Goal: Task Accomplishment & Management: Manage account settings

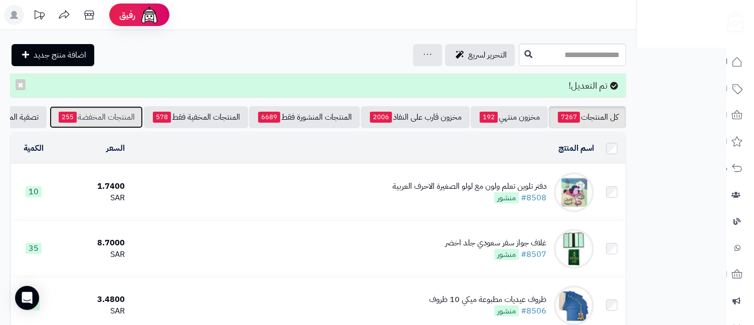
click at [103, 122] on link "المنتجات المخفضة 255" at bounding box center [96, 117] width 93 height 22
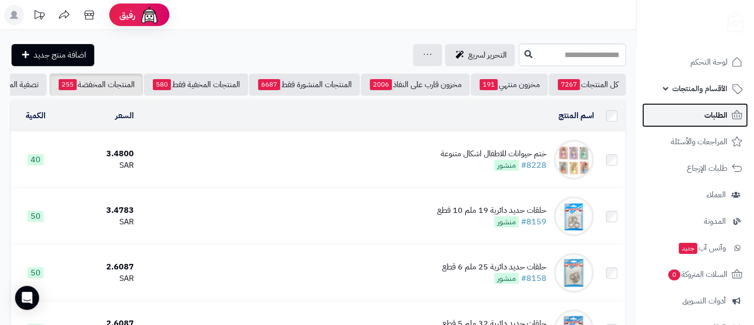
click at [711, 120] on span "الطلبات" at bounding box center [715, 115] width 23 height 14
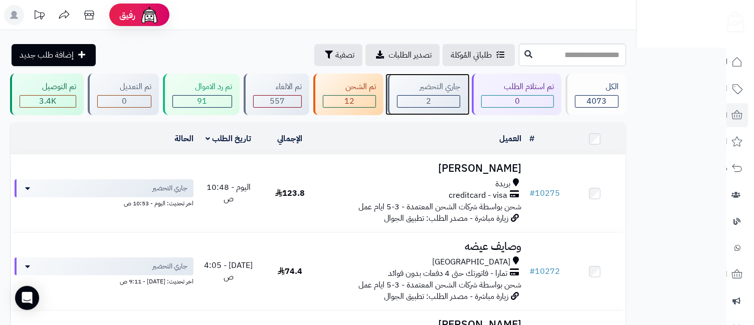
click at [420, 105] on div "2" at bounding box center [429, 102] width 62 height 12
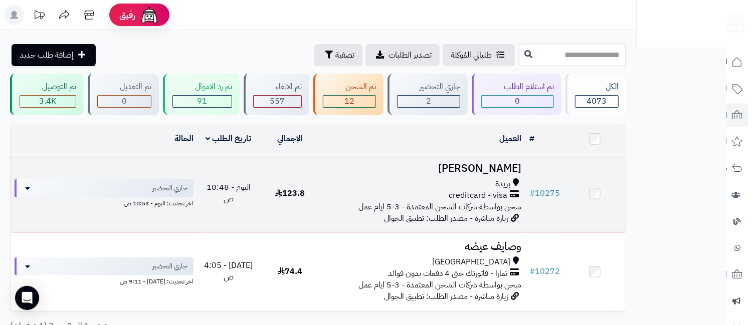
click at [473, 164] on h3 "[PERSON_NAME]" at bounding box center [423, 169] width 197 height 12
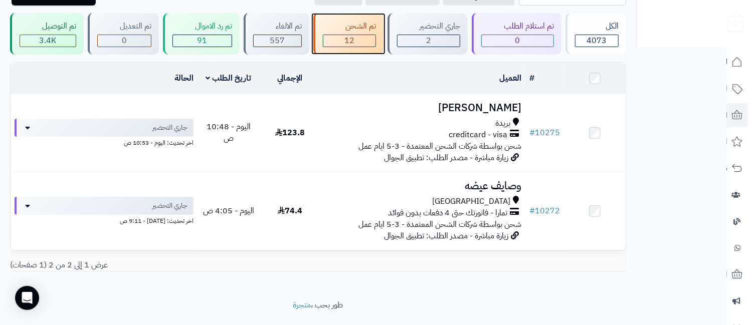
scroll to position [84, 0]
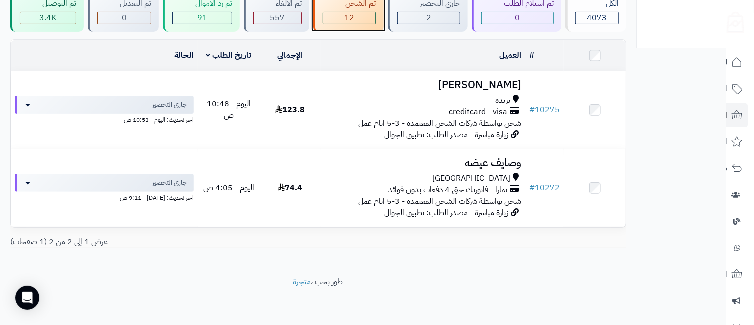
click at [346, 13] on span "12" at bounding box center [349, 18] width 10 height 12
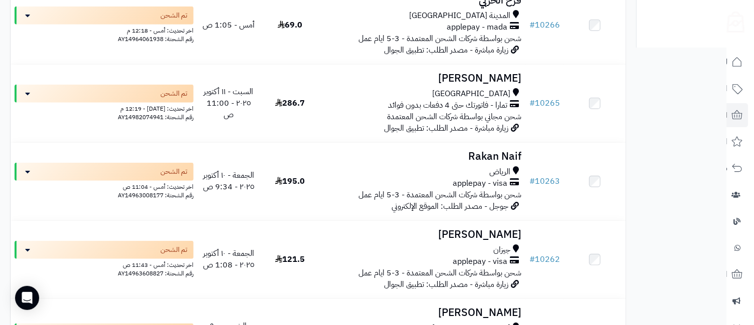
scroll to position [868, 0]
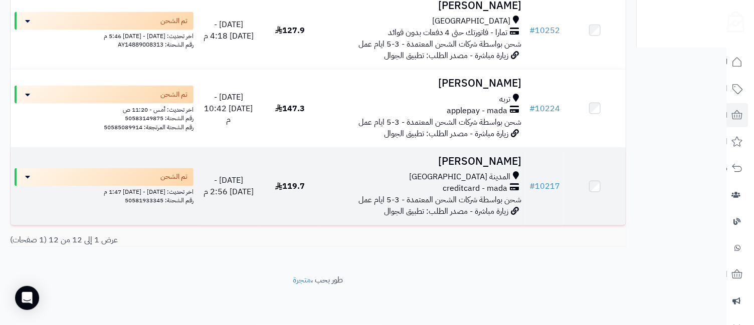
click at [483, 180] on span "المدينة [GEOGRAPHIC_DATA]" at bounding box center [459, 178] width 101 height 12
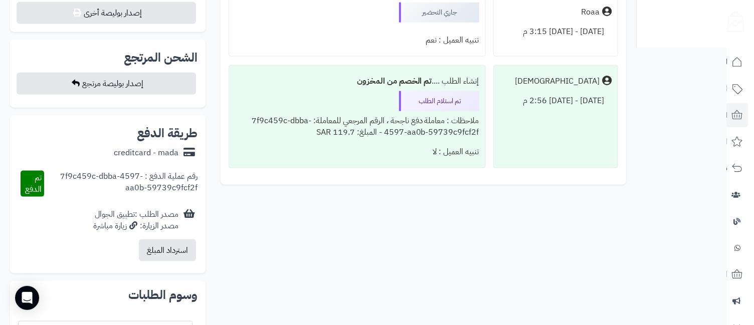
scroll to position [410, 0]
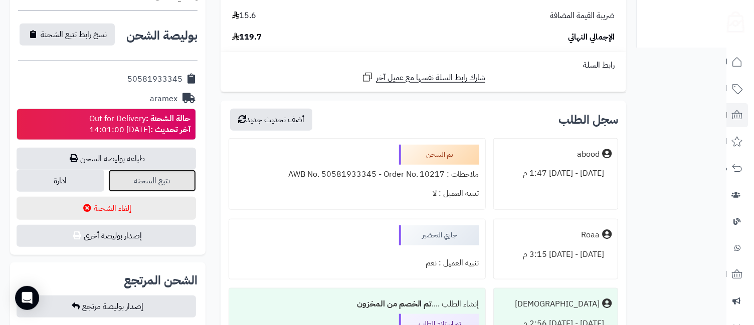
click at [191, 177] on link "تتبع الشحنة" at bounding box center [152, 181] width 88 height 22
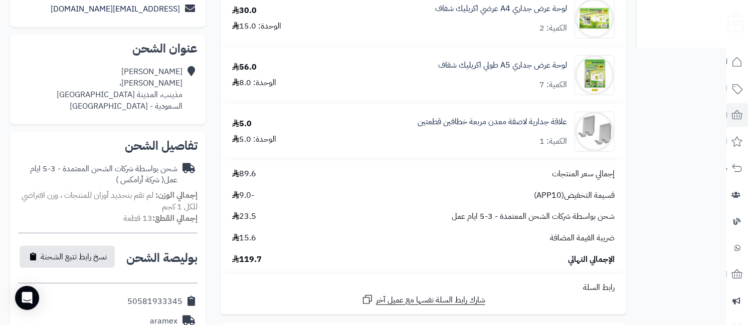
scroll to position [0, 0]
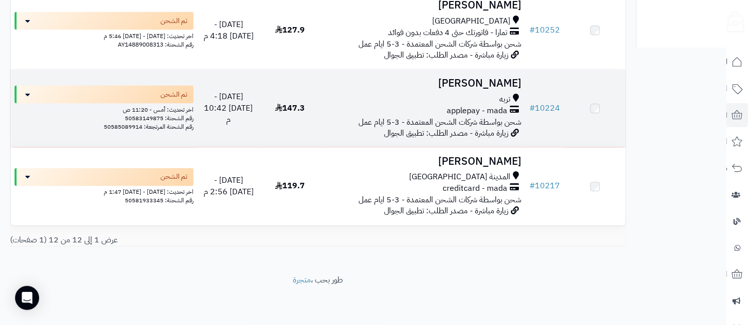
scroll to position [868, 0]
click at [504, 94] on span "تربه" at bounding box center [504, 100] width 11 height 12
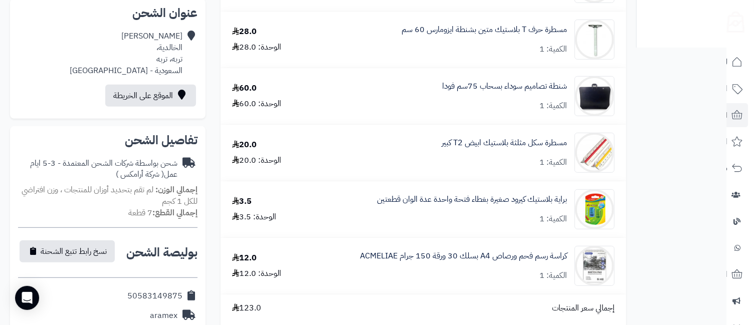
scroll to position [445, 0]
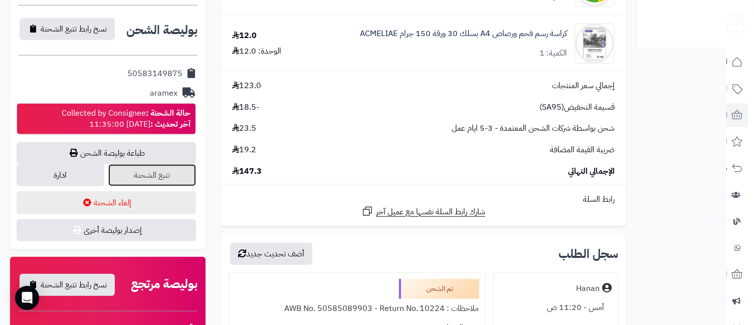
click at [170, 167] on link "تتبع الشحنة" at bounding box center [152, 175] width 88 height 22
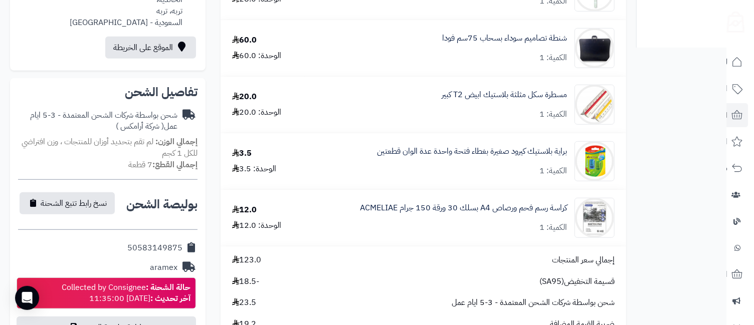
scroll to position [0, 0]
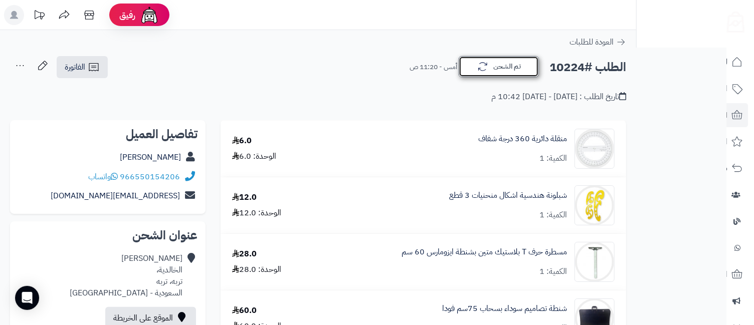
click at [501, 73] on button "تم الشحن" at bounding box center [499, 66] width 80 height 21
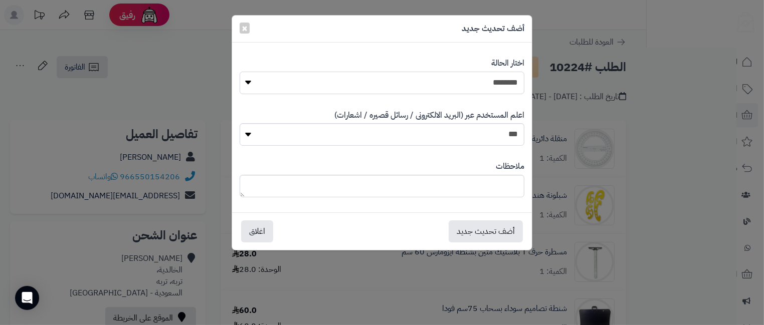
click at [500, 89] on select "**********" at bounding box center [382, 83] width 285 height 23
select select "**"
click at [240, 72] on select "**********" at bounding box center [382, 83] width 285 height 23
click at [512, 135] on select "*** **" at bounding box center [382, 134] width 285 height 23
select select "*"
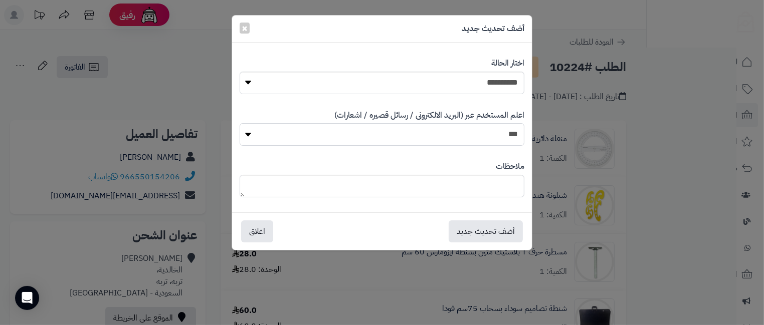
click at [240, 123] on select "*** **" at bounding box center [382, 134] width 285 height 23
click at [488, 231] on button "أضف تحديث جديد" at bounding box center [486, 231] width 74 height 22
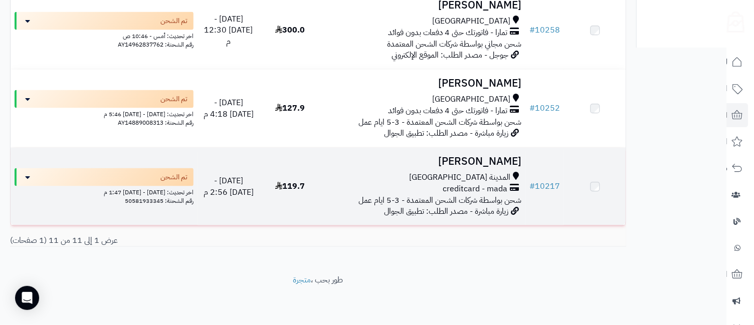
scroll to position [790, 0]
click at [489, 177] on span "المدينة المنورة" at bounding box center [459, 178] width 101 height 12
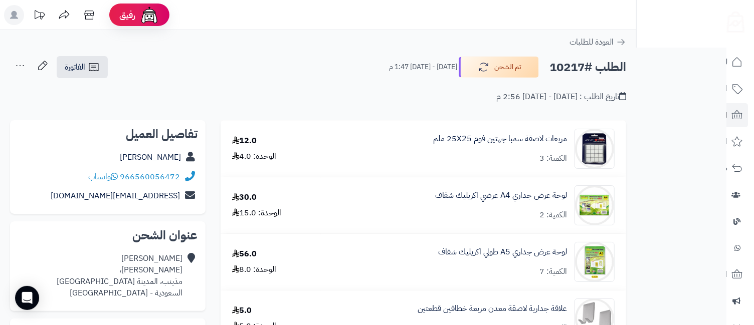
scroll to position [223, 0]
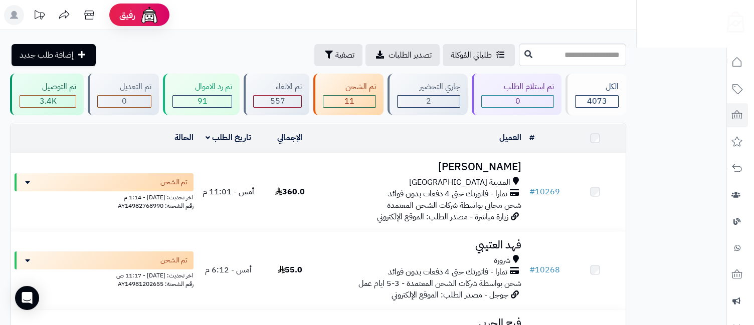
scroll to position [790, 0]
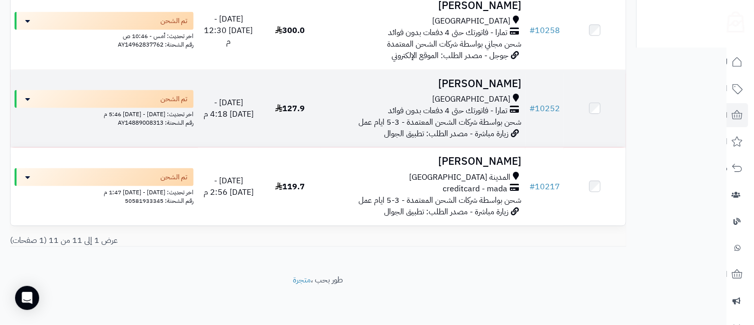
click at [485, 85] on h3 "[PERSON_NAME]" at bounding box center [423, 84] width 197 height 12
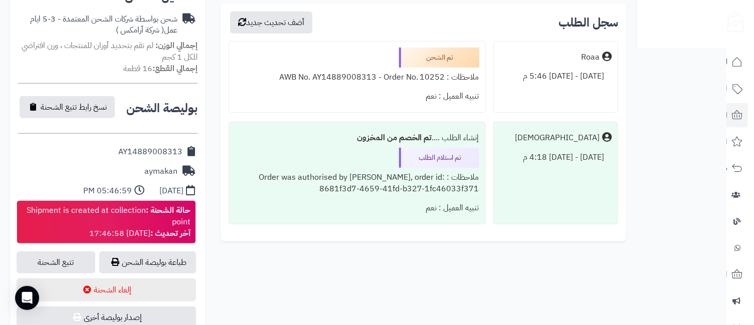
scroll to position [445, 0]
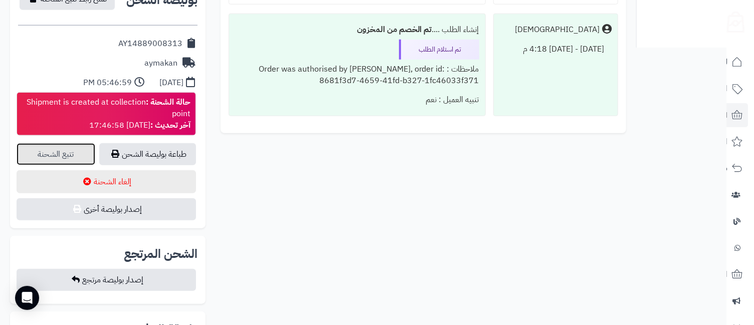
click at [72, 145] on link "تتبع الشحنة" at bounding box center [56, 154] width 79 height 22
click at [77, 149] on link "تتبع الشحنة" at bounding box center [56, 154] width 79 height 22
click at [57, 153] on link "تتبع الشحنة" at bounding box center [56, 154] width 79 height 22
click at [182, 143] on link "طباعة بوليصة الشحن" at bounding box center [147, 154] width 97 height 22
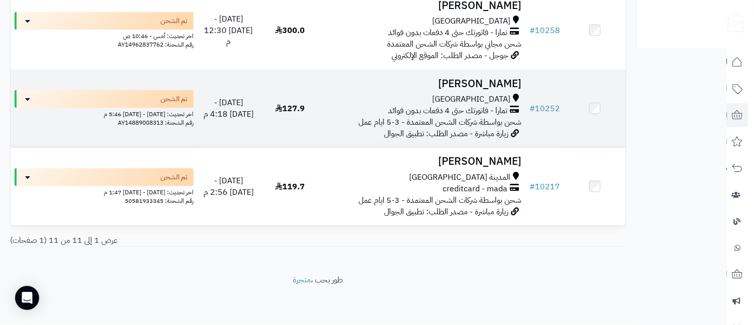
scroll to position [790, 0]
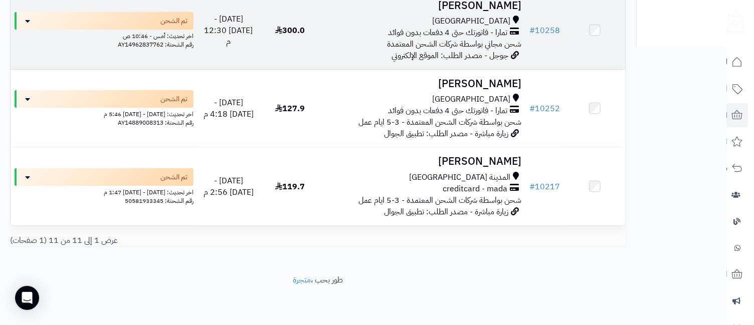
click at [476, 2] on h3 "[PERSON_NAME]" at bounding box center [423, 6] width 197 height 12
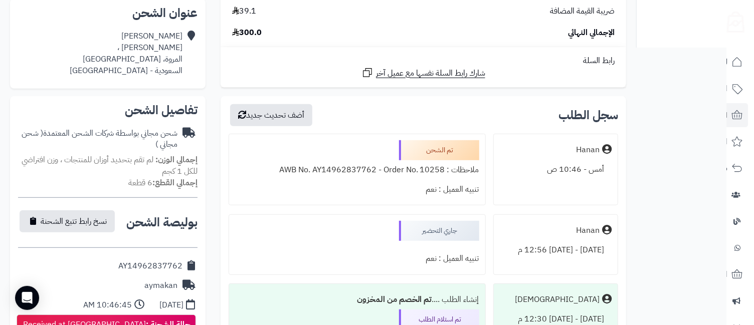
scroll to position [445, 0]
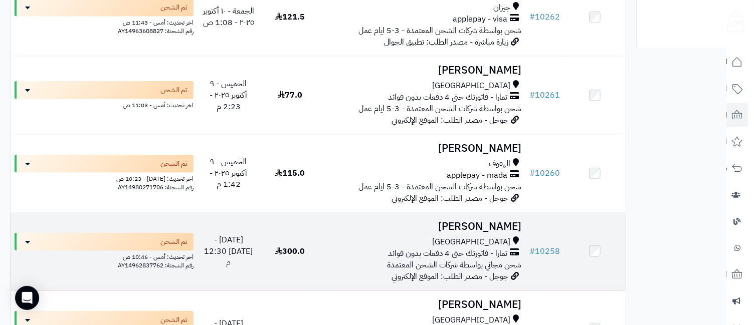
scroll to position [790, 0]
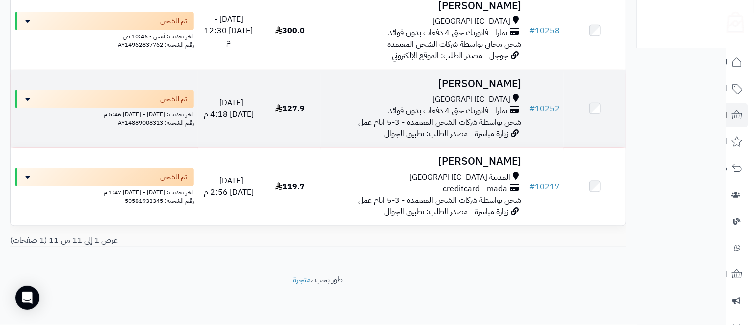
click at [488, 98] on div "جدة" at bounding box center [423, 100] width 197 height 12
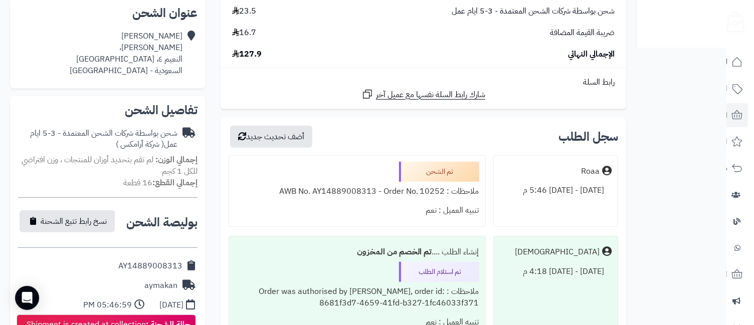
scroll to position [445, 0]
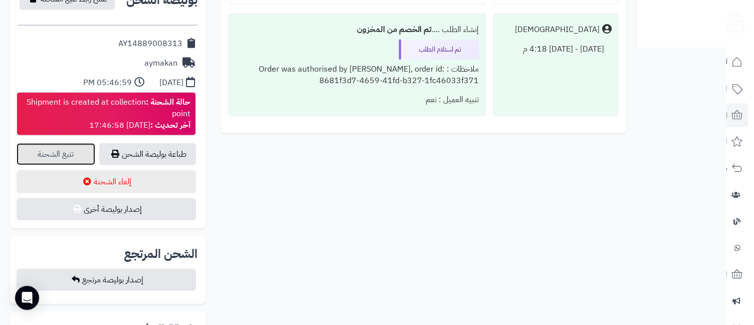
click at [59, 153] on link "تتبع الشحنة" at bounding box center [56, 154] width 79 height 22
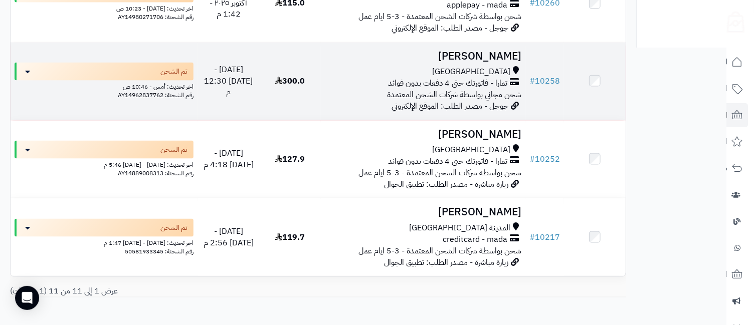
scroll to position [568, 0]
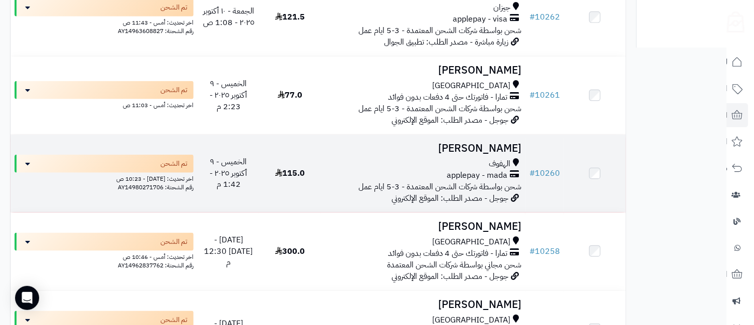
click at [503, 160] on span "الهفوف" at bounding box center [500, 164] width 22 height 12
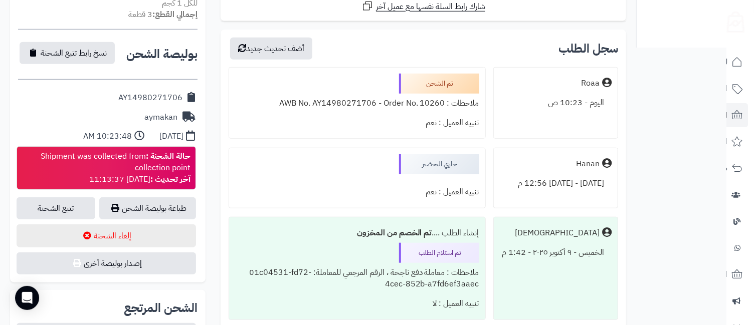
scroll to position [445, 0]
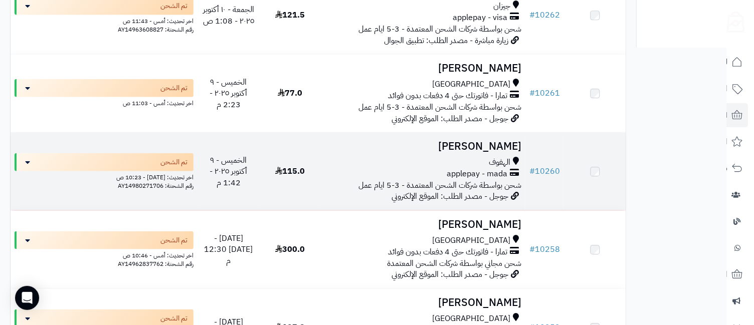
scroll to position [568, 0]
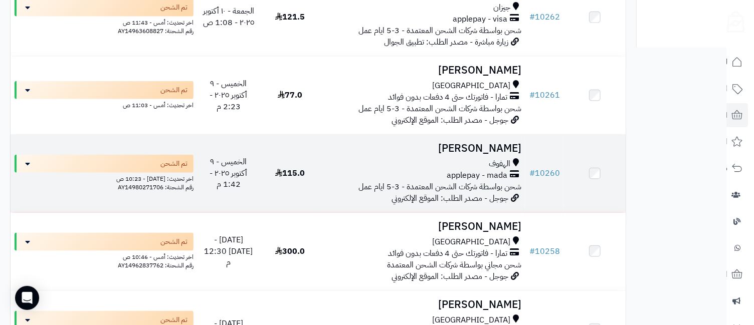
click at [492, 157] on td "فاطمه محمد الهفوف applepay - mada شحن بواسطة شركات الشحن المعتمدة - 3-5 ايام عم…" at bounding box center [423, 174] width 205 height 78
click at [493, 163] on span "الهفوف" at bounding box center [500, 164] width 22 height 12
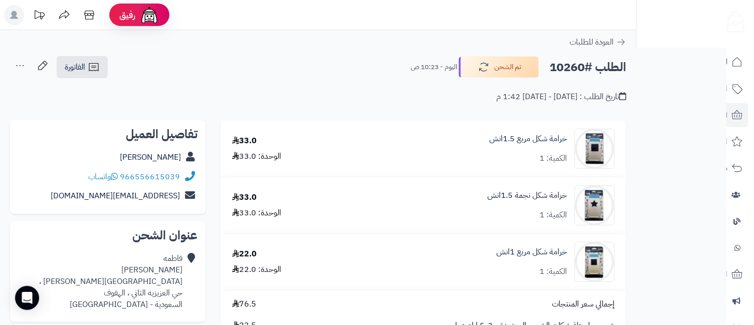
scroll to position [223, 0]
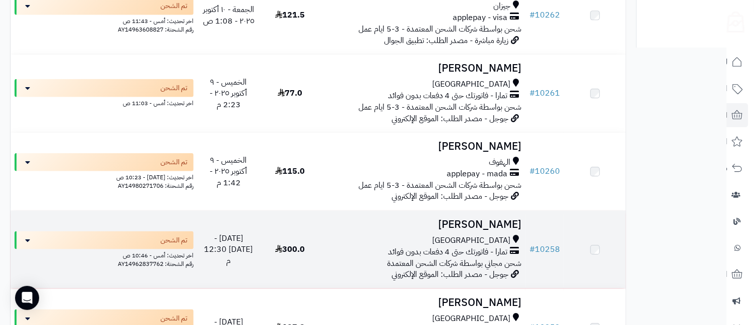
scroll to position [568, 0]
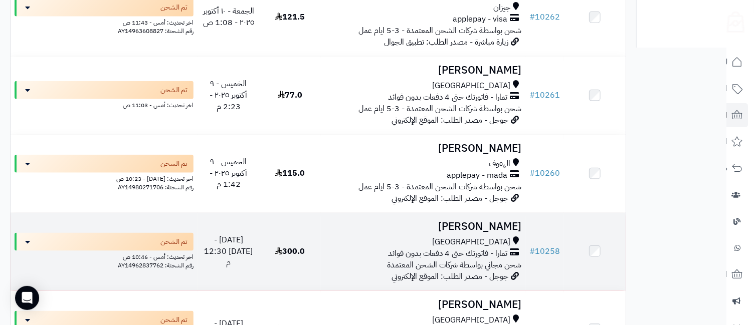
click at [481, 246] on div "[GEOGRAPHIC_DATA]" at bounding box center [423, 243] width 197 height 12
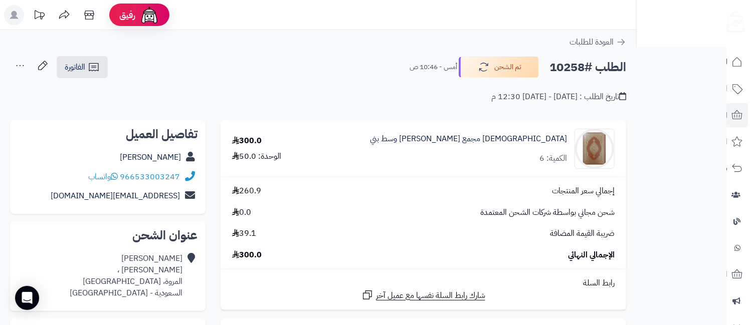
scroll to position [445, 0]
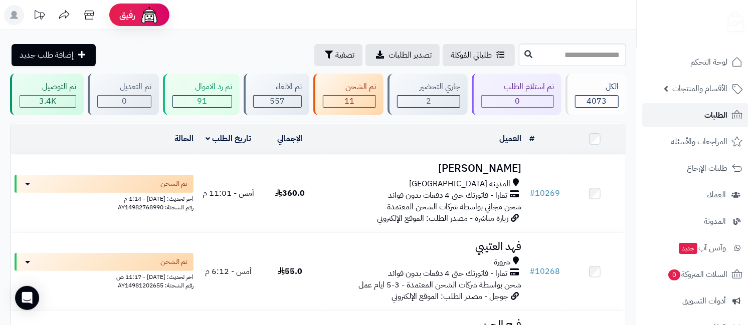
click at [717, 109] on span "الطلبات" at bounding box center [715, 115] width 23 height 14
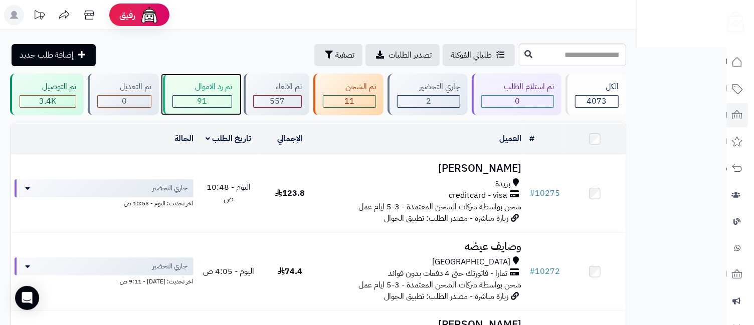
click at [200, 102] on span "91" at bounding box center [203, 101] width 10 height 12
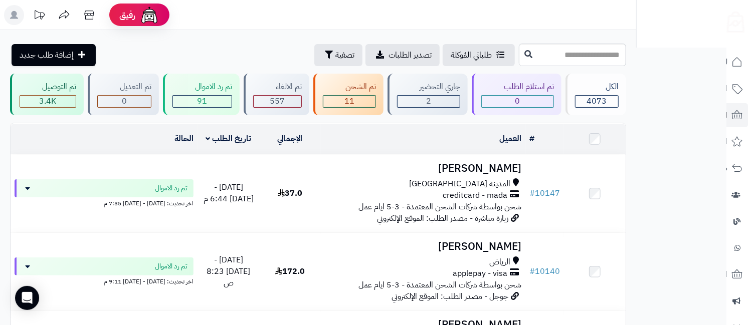
click at [480, 185] on span "المدينة المنورة" at bounding box center [459, 184] width 101 height 12
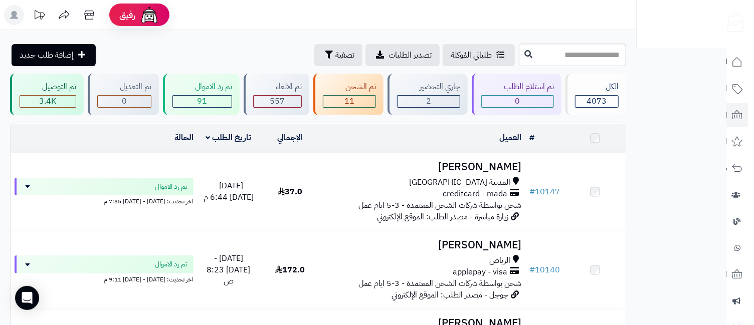
click at [498, 241] on h3 "[PERSON_NAME]" at bounding box center [423, 246] width 197 height 12
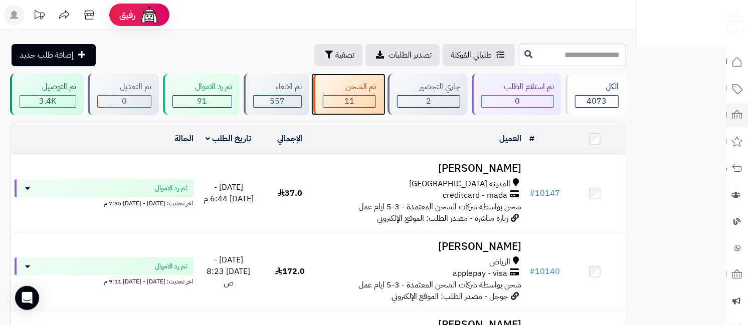
click at [354, 100] on span "11" at bounding box center [349, 101] width 10 height 12
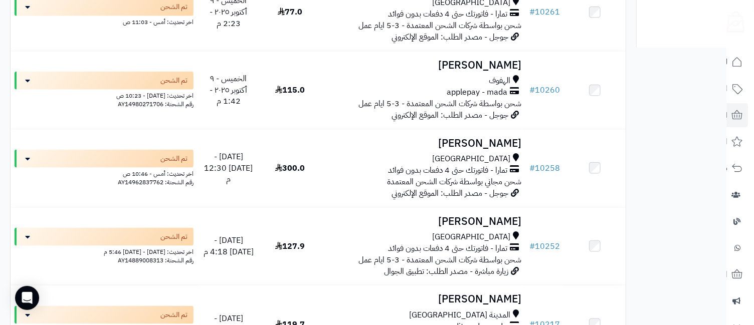
scroll to position [790, 0]
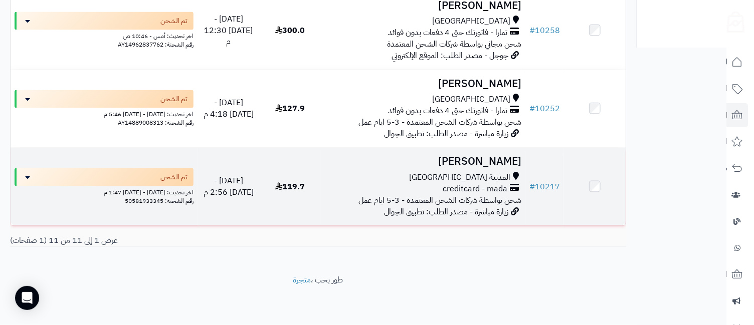
click at [498, 170] on td "mohd alaissawi المدينة المنورة creditcard - mada شحن بواسطة شركات الشحن المعتمد…" at bounding box center [423, 187] width 205 height 78
click at [481, 173] on span "المدينة [GEOGRAPHIC_DATA]" at bounding box center [459, 178] width 101 height 12
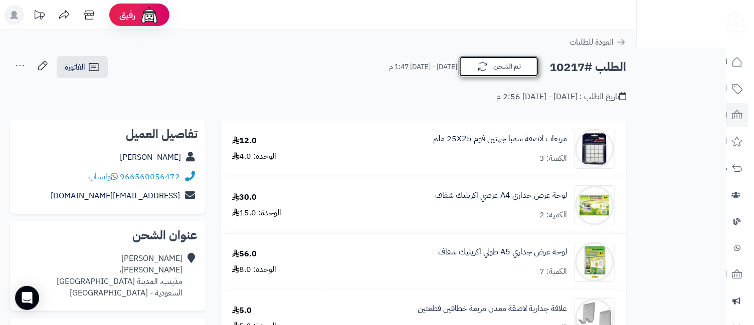
click at [497, 66] on button "تم الشحن" at bounding box center [499, 66] width 80 height 21
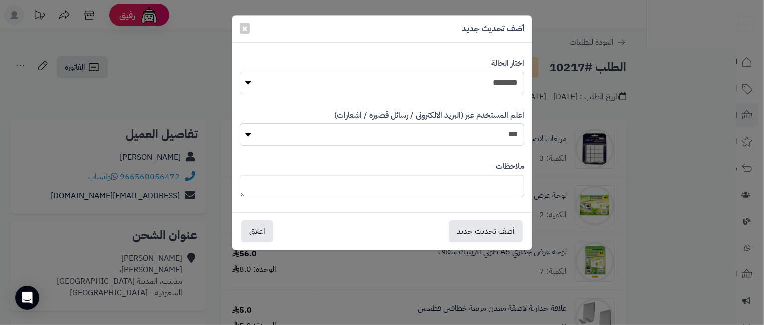
click at [502, 85] on select "**********" at bounding box center [382, 83] width 285 height 23
select select "**"
click at [240, 72] on select "**********" at bounding box center [382, 83] width 285 height 23
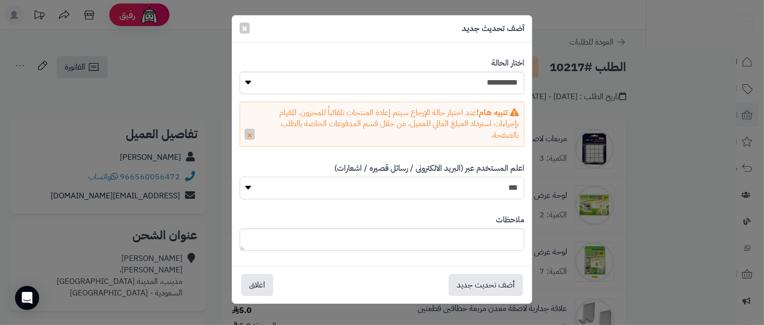
click at [489, 185] on select "*** **" at bounding box center [382, 188] width 285 height 23
select select "*"
click at [240, 177] on select "*** **" at bounding box center [382, 188] width 285 height 23
click at [465, 292] on button "أضف تحديث جديد" at bounding box center [486, 285] width 74 height 22
